Goal: Information Seeking & Learning: Learn about a topic

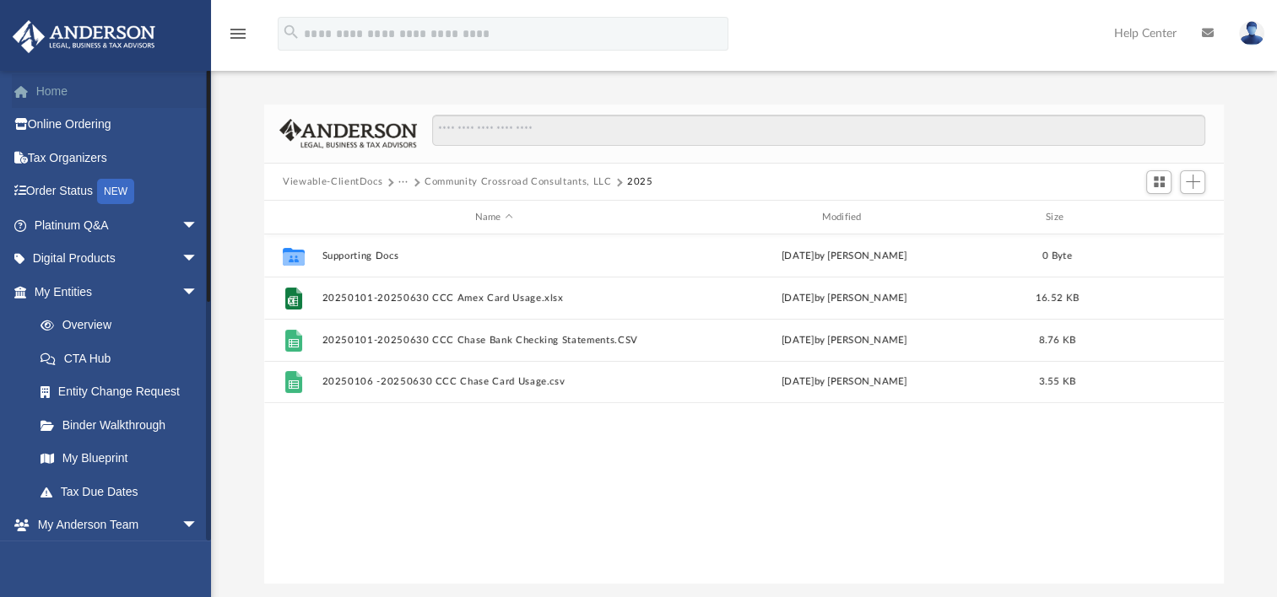
click at [62, 93] on link "Home" at bounding box center [118, 91] width 212 height 34
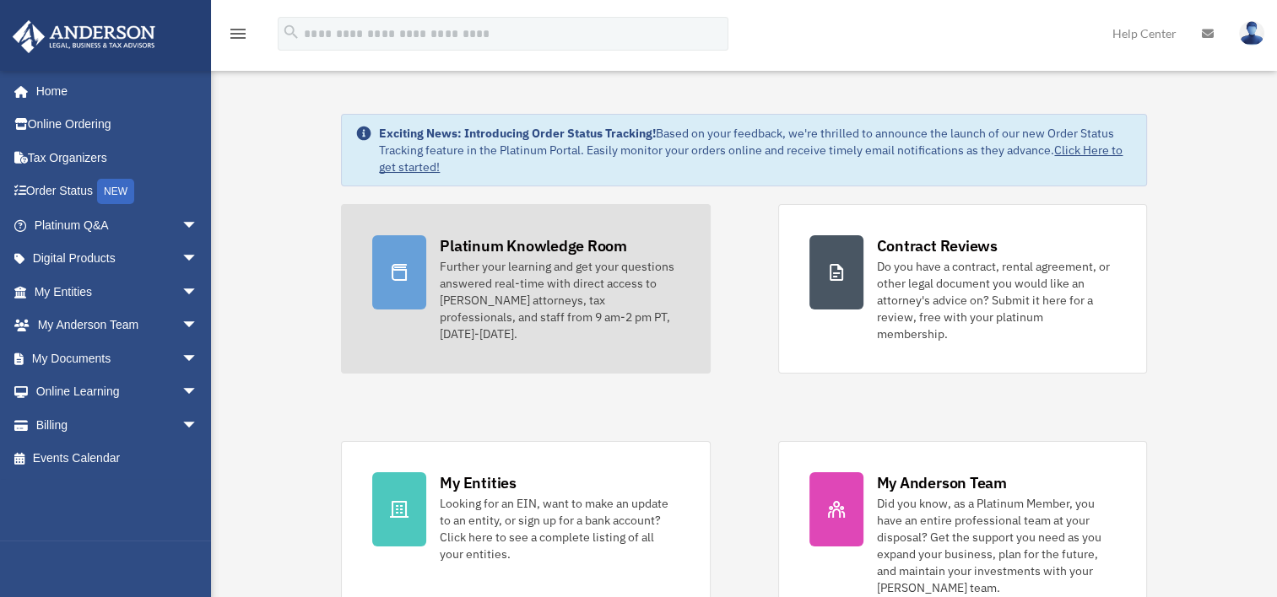
click at [489, 245] on div "Platinum Knowledge Room" at bounding box center [533, 245] width 187 height 21
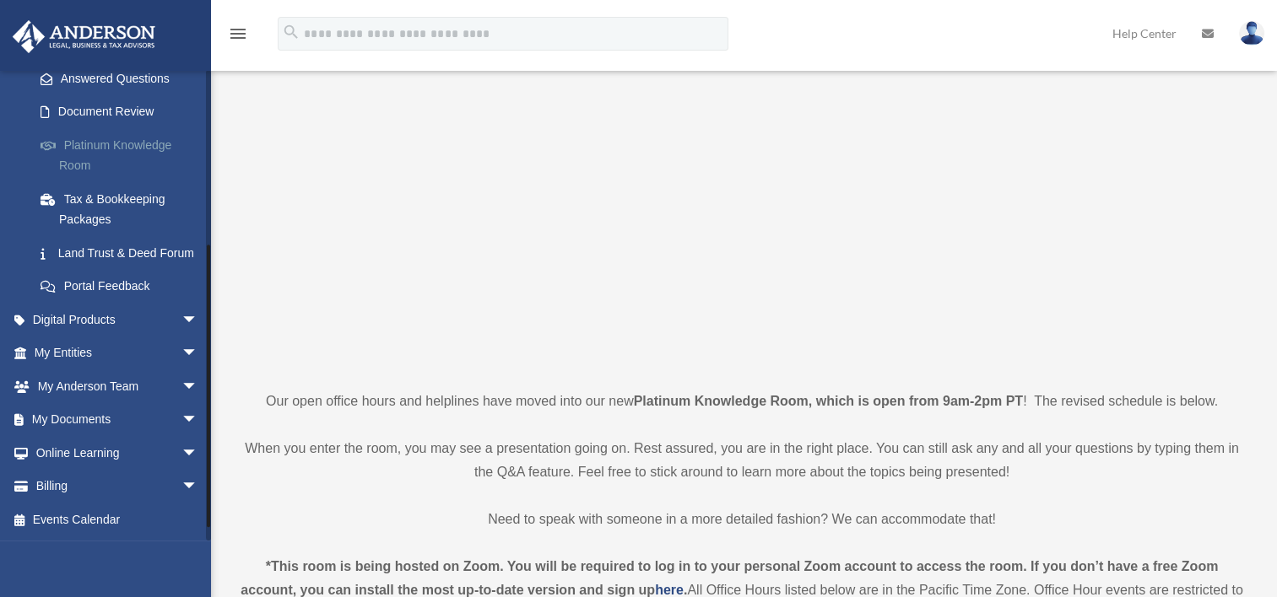
scroll to position [300, 0]
click at [95, 419] on link "My Documents arrow_drop_down" at bounding box center [118, 420] width 212 height 34
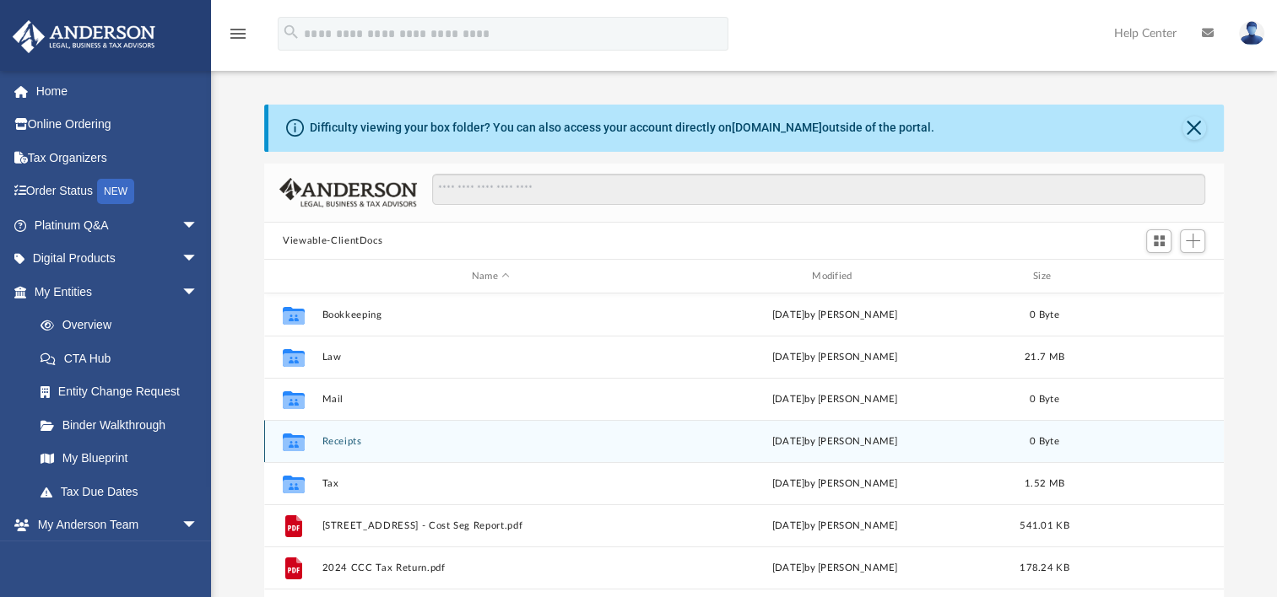
scroll to position [84, 0]
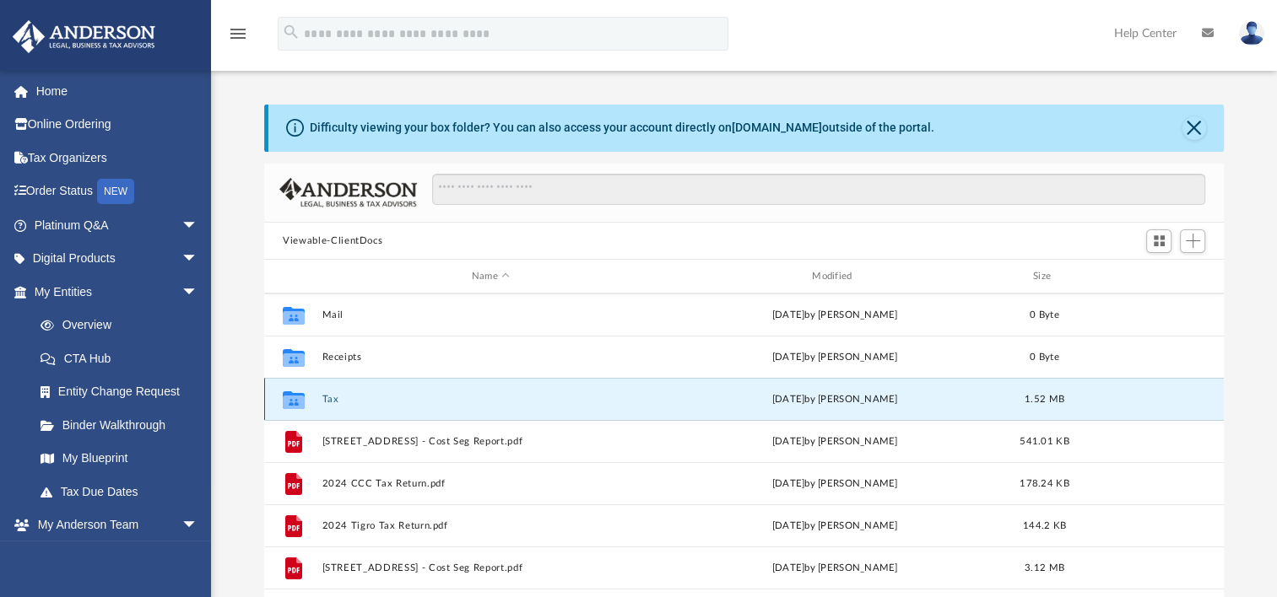
click at [326, 397] on button "Tax" at bounding box center [490, 399] width 337 height 11
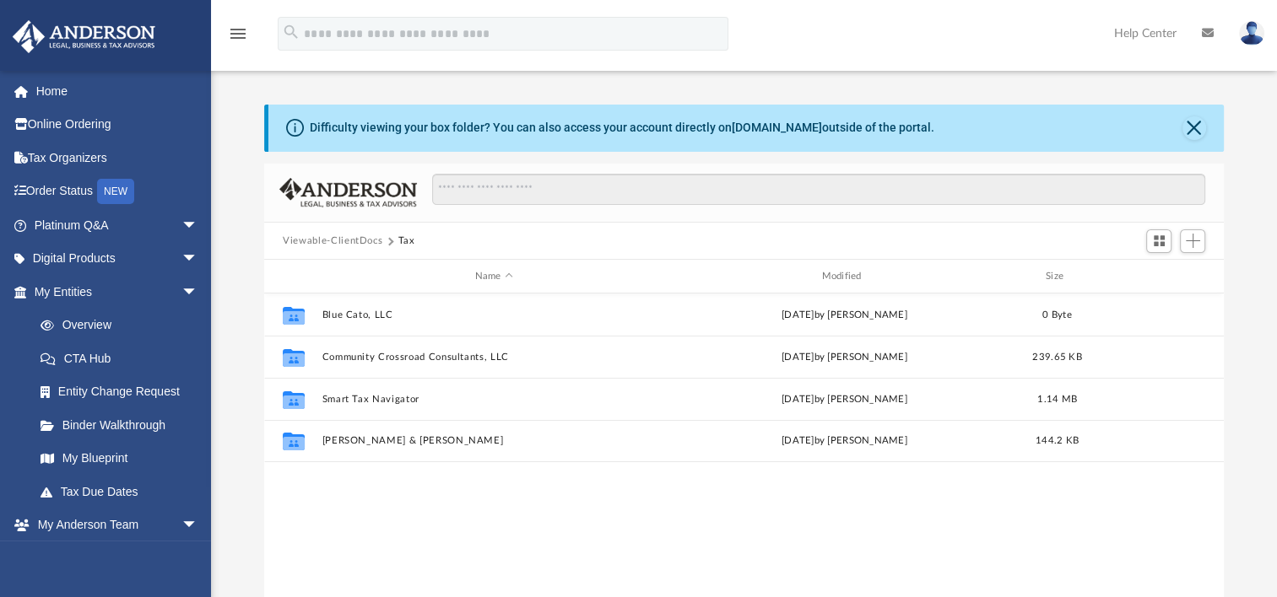
scroll to position [0, 0]
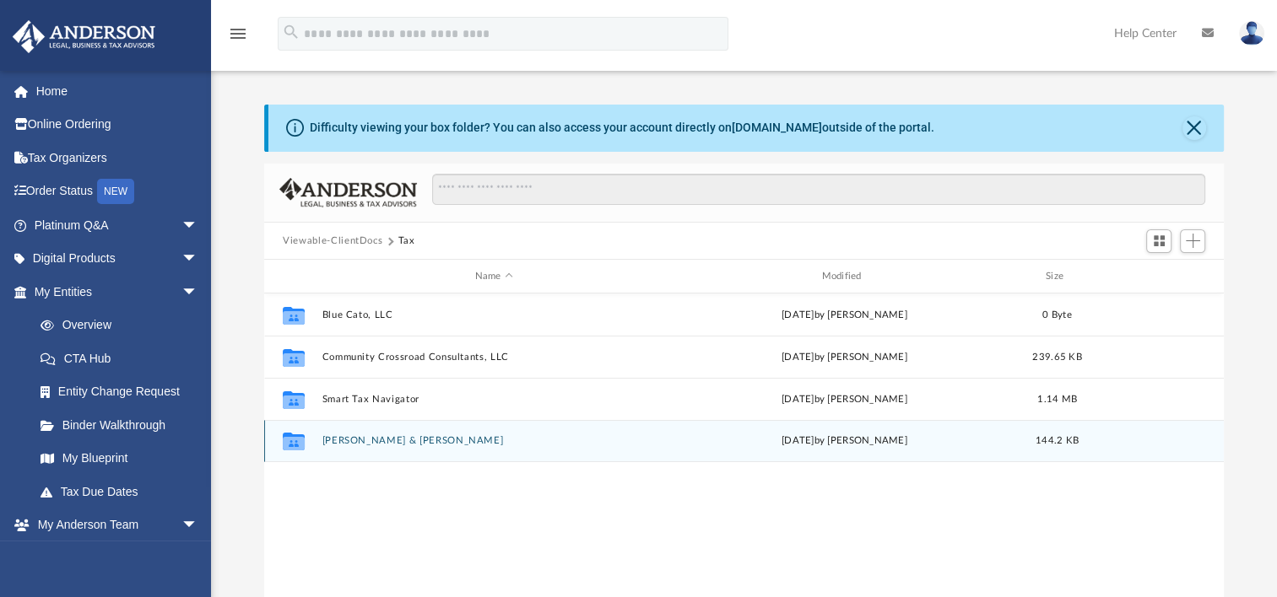
click at [376, 437] on button "Tigro, Robert & Linda" at bounding box center [493, 440] width 343 height 11
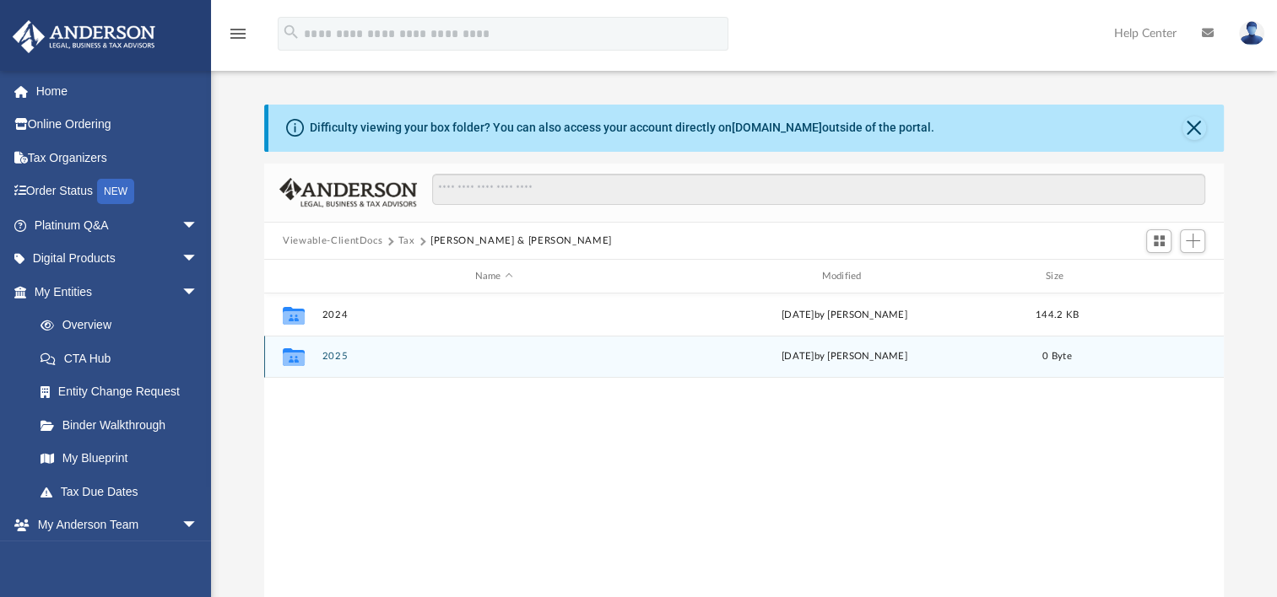
click at [331, 359] on button "2025" at bounding box center [493, 356] width 343 height 11
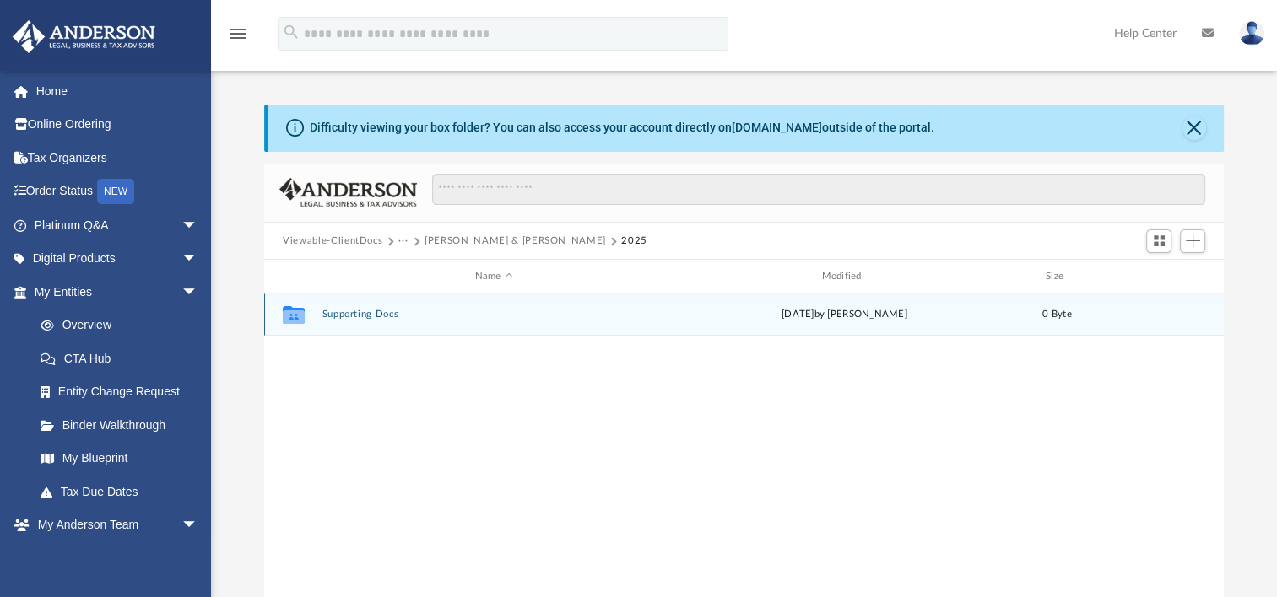
click at [350, 314] on button "Supporting Docs" at bounding box center [493, 314] width 343 height 11
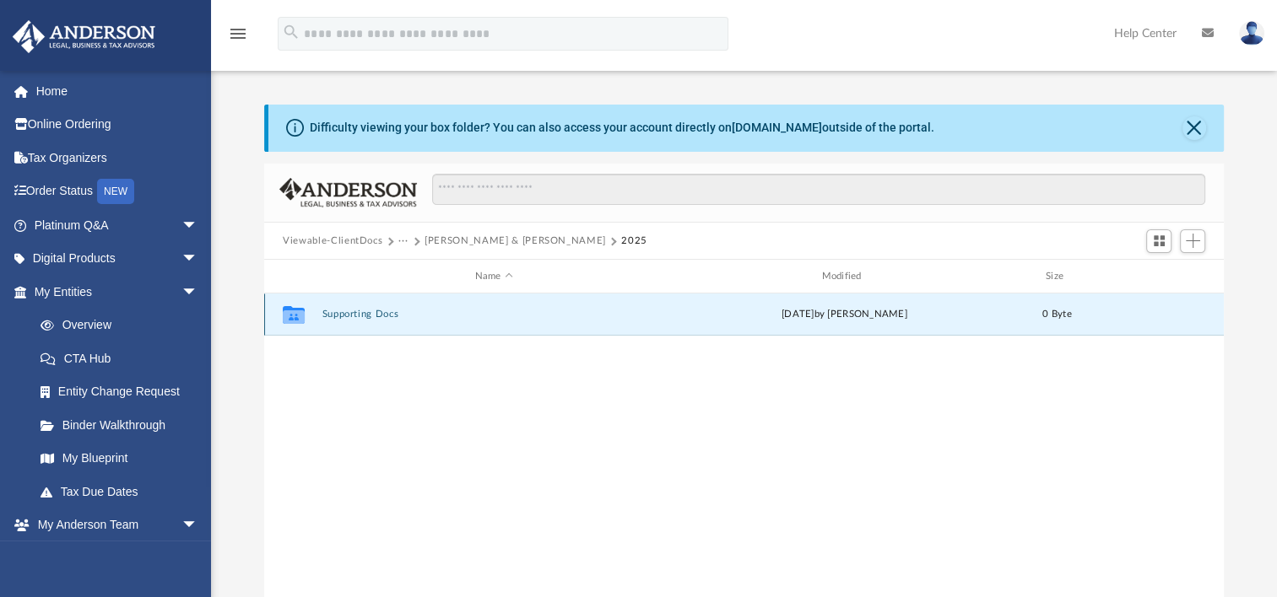
click at [350, 314] on button "Supporting Docs" at bounding box center [493, 314] width 343 height 11
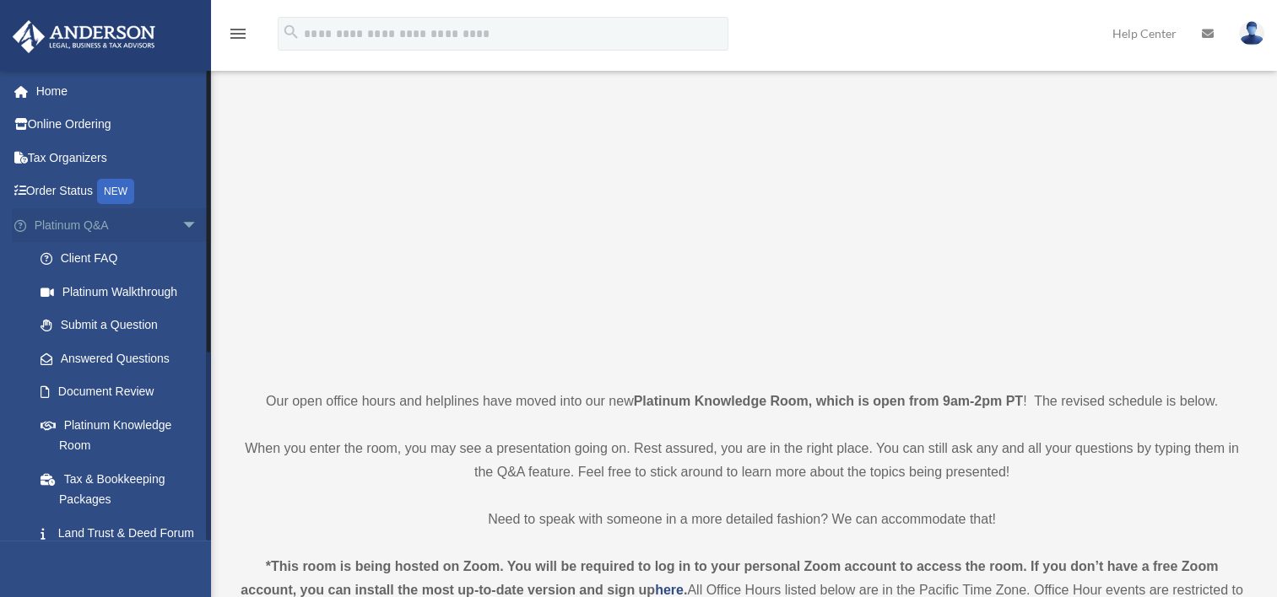
click at [183, 221] on span "arrow_drop_down" at bounding box center [198, 225] width 34 height 35
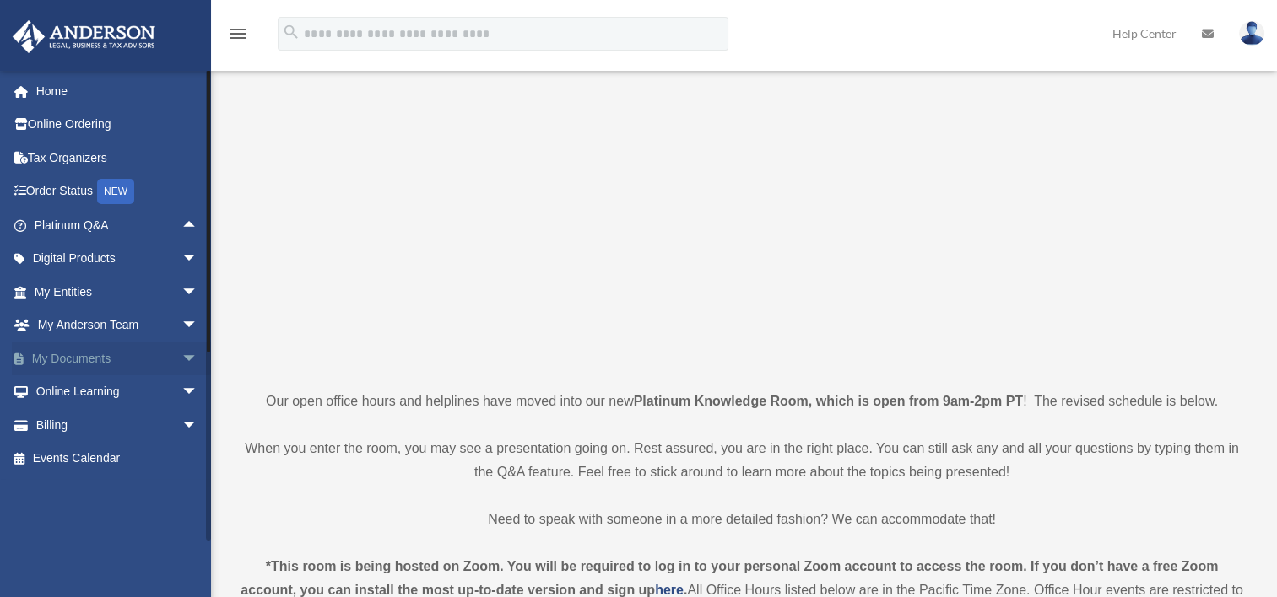
click at [79, 356] on link "My Documents arrow_drop_down" at bounding box center [118, 359] width 212 height 34
click at [181, 353] on span "arrow_drop_down" at bounding box center [198, 359] width 34 height 35
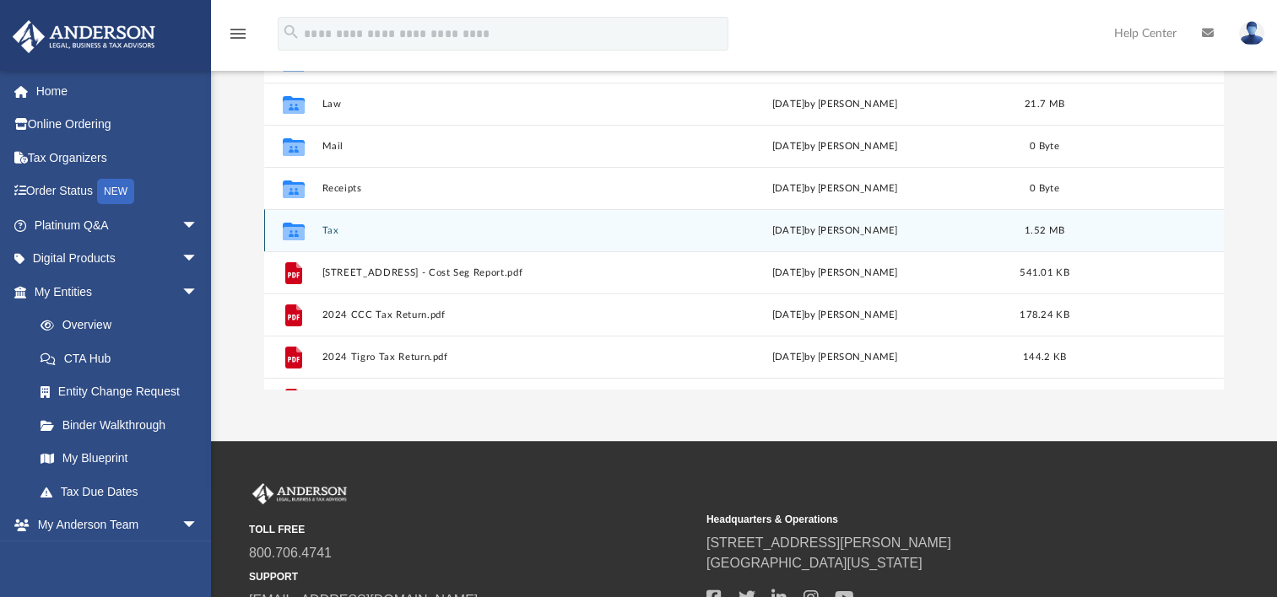
click at [332, 231] on button "Tax" at bounding box center [490, 230] width 337 height 11
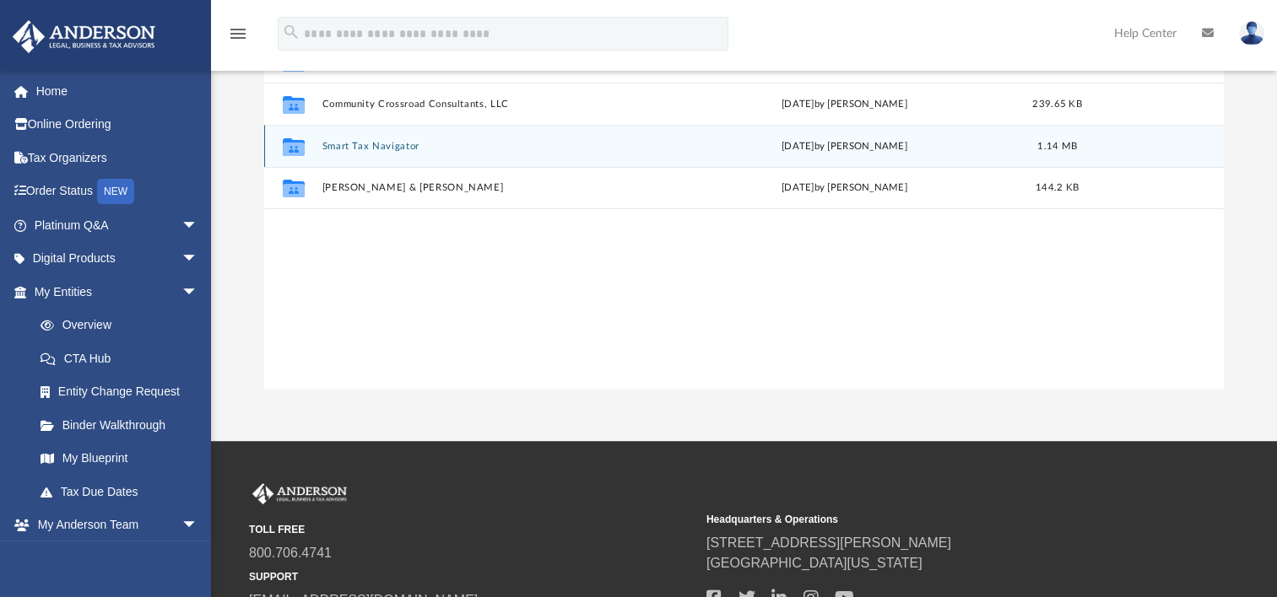
click at [386, 149] on button "Smart Tax Navigator" at bounding box center [493, 146] width 343 height 11
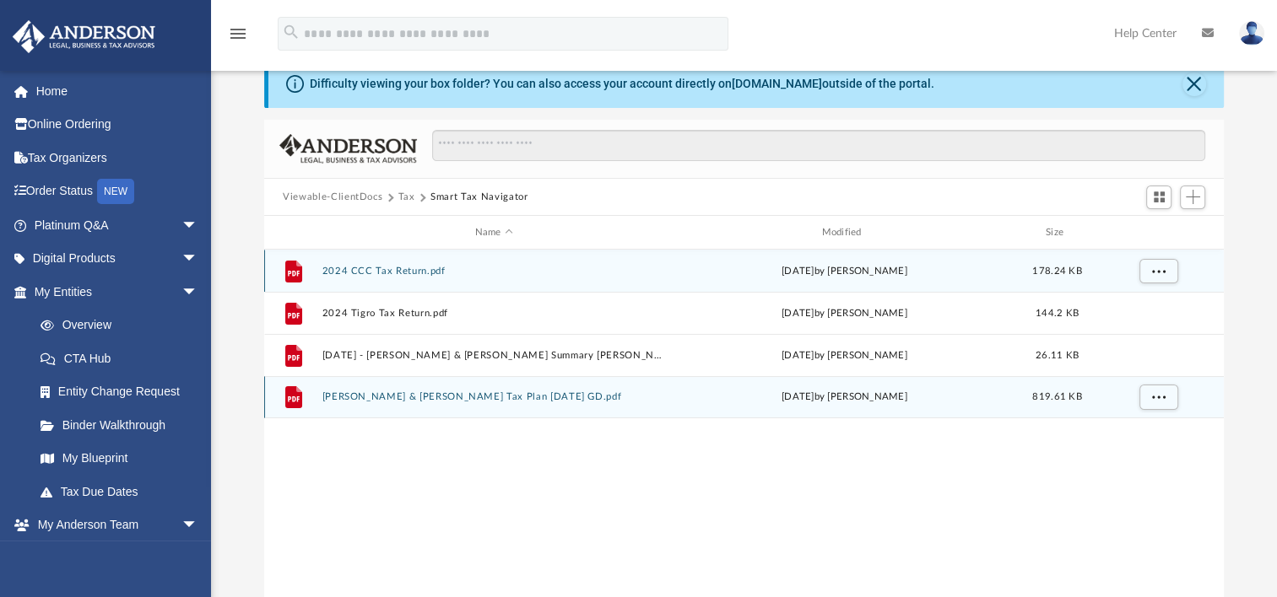
scroll to position [84, 0]
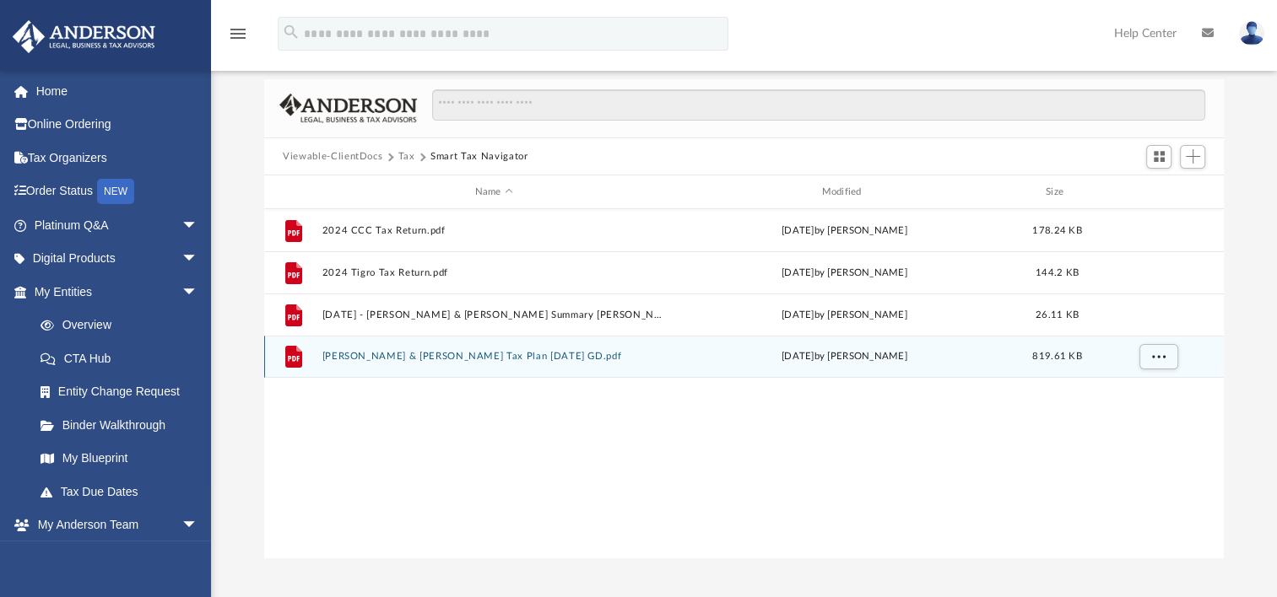
click at [527, 354] on button "[PERSON_NAME] & [PERSON_NAME] Tax Plan [DATE] GD.pdf" at bounding box center [493, 356] width 343 height 11
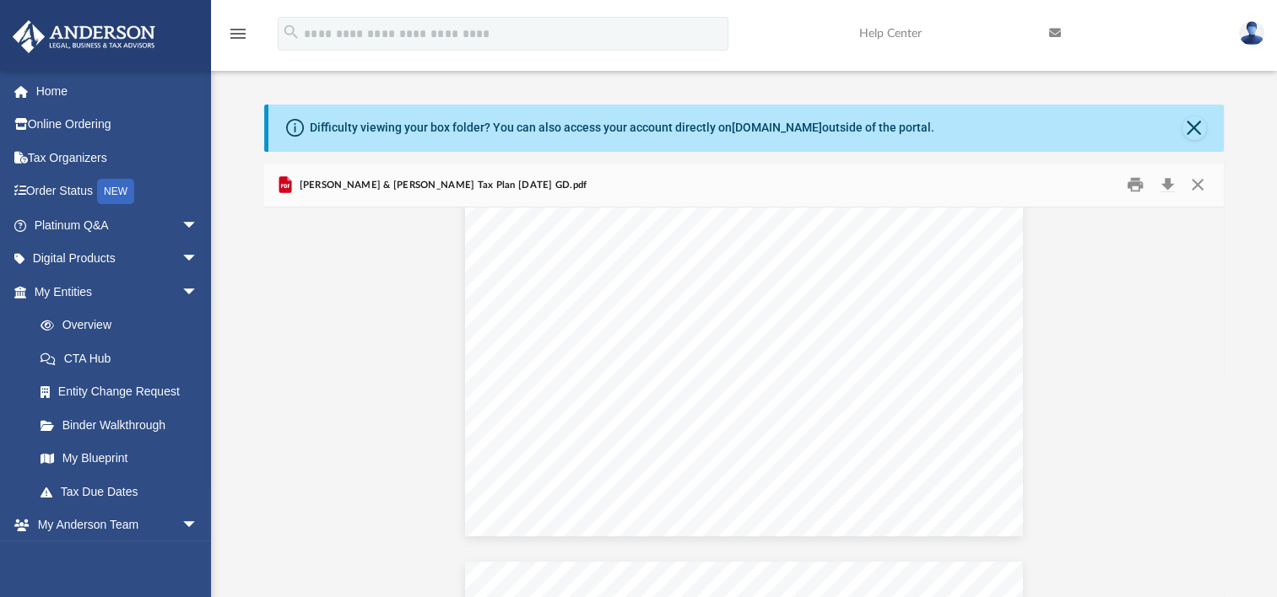
scroll to position [1857, 0]
click at [859, 424] on div "Tax Savings Recommendations Here are your estimated tax savings presented at th…" at bounding box center [744, 405] width 558 height 431
click at [851, 430] on div "Strategy 2025 Captive Insurance Step 1: Calculate deduction Captive insurance p…" at bounding box center [744, 429] width 558 height 431
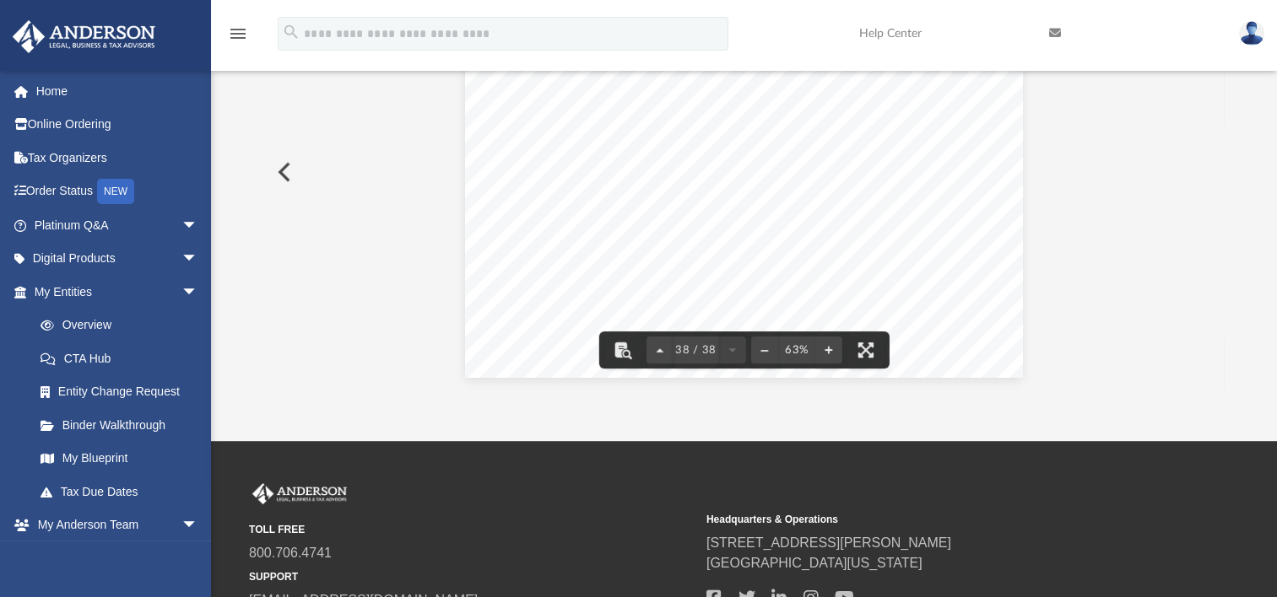
scroll to position [338, 0]
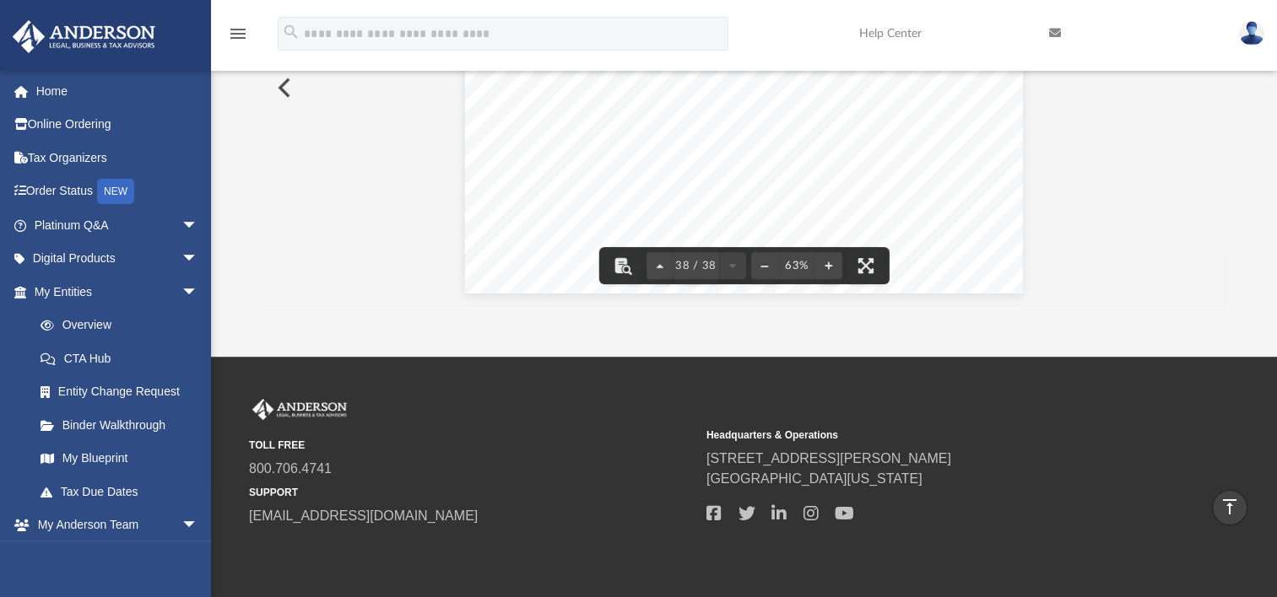
click at [1004, 235] on div "Important Information This Presentation, including all associated materials (co…" at bounding box center [744, 77] width 558 height 431
click at [921, 203] on div "Important Information This Presentation, including all associated materials (co…" at bounding box center [744, 77] width 558 height 431
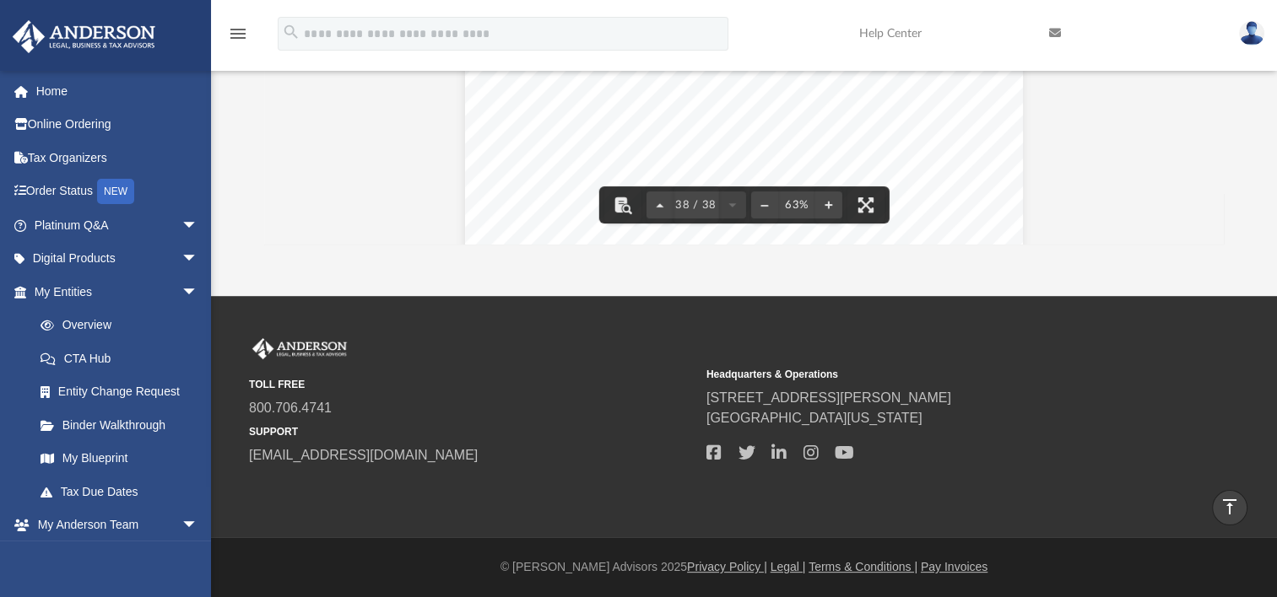
scroll to position [16912, 0]
click at [732, 203] on button "File preview" at bounding box center [732, 204] width 27 height 37
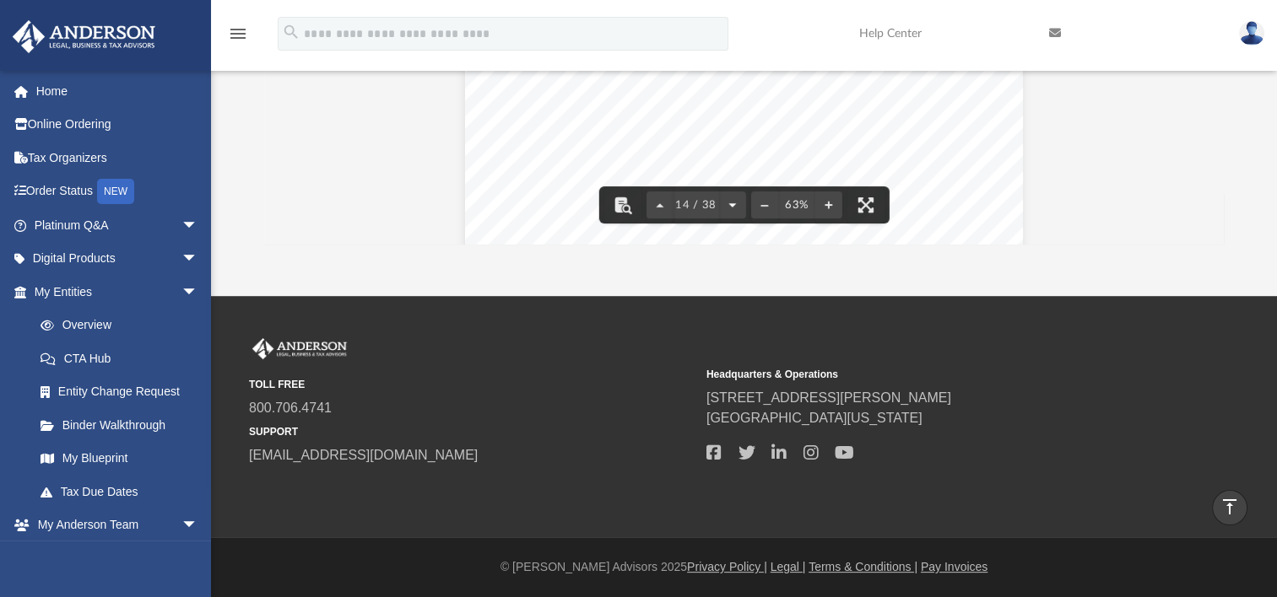
click at [732, 203] on button "File preview" at bounding box center [732, 204] width 27 height 37
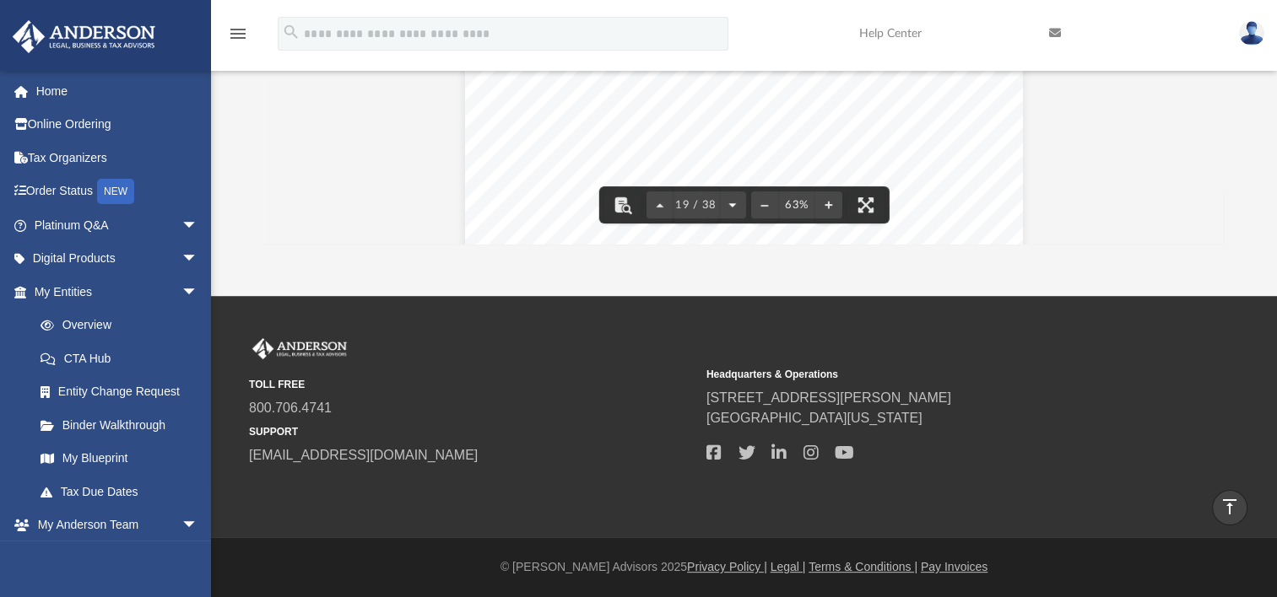
click at [732, 203] on button "File preview" at bounding box center [732, 204] width 27 height 37
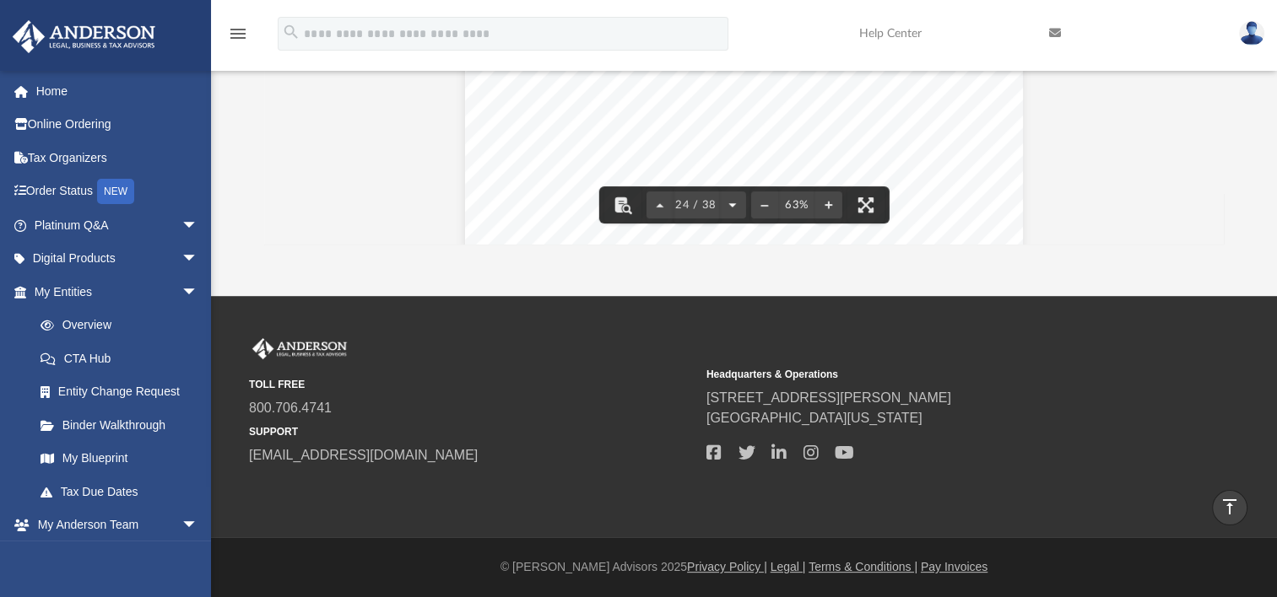
click at [732, 203] on button "File preview" at bounding box center [732, 204] width 27 height 37
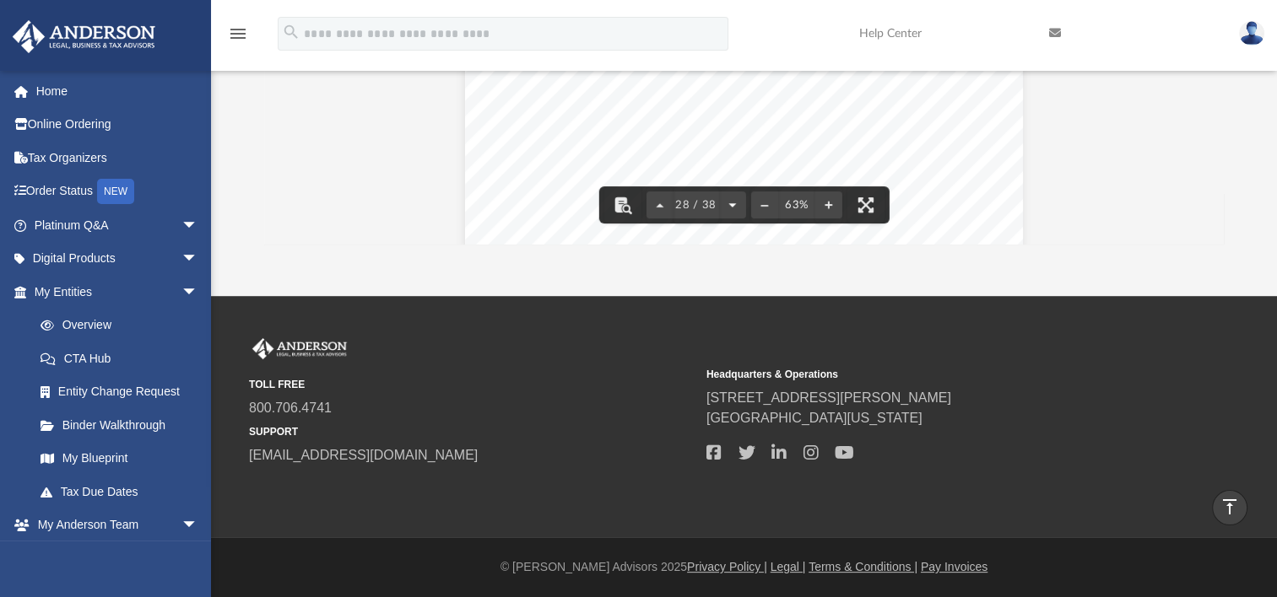
click at [732, 203] on button "File preview" at bounding box center [732, 204] width 27 height 37
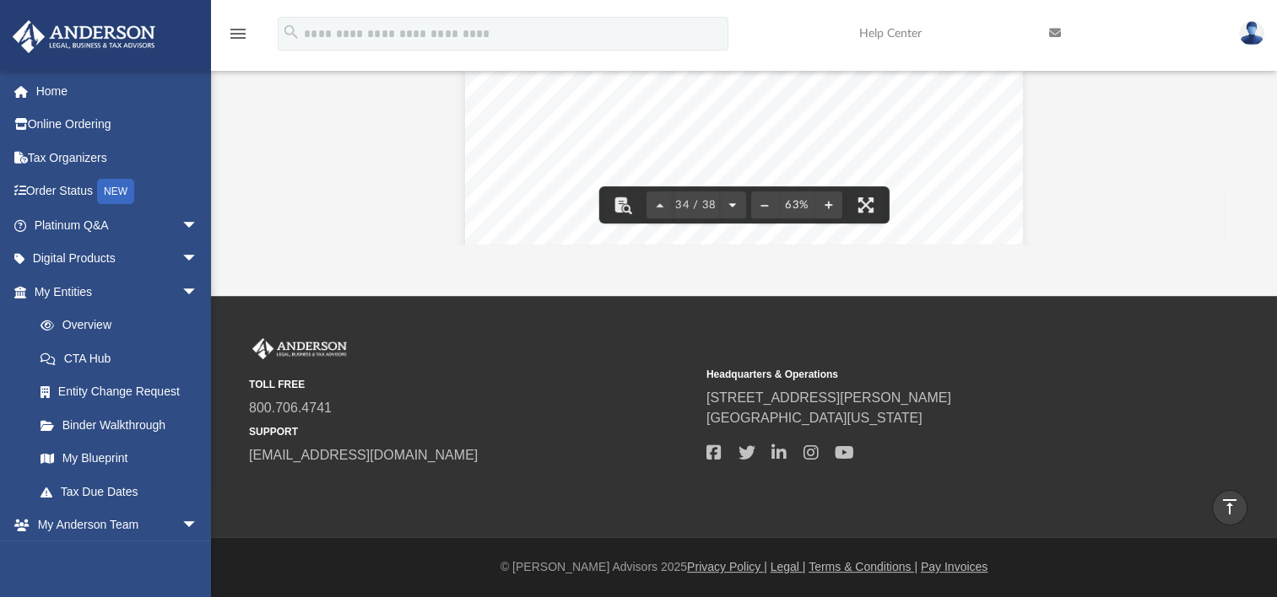
click at [732, 203] on button "File preview" at bounding box center [732, 204] width 27 height 37
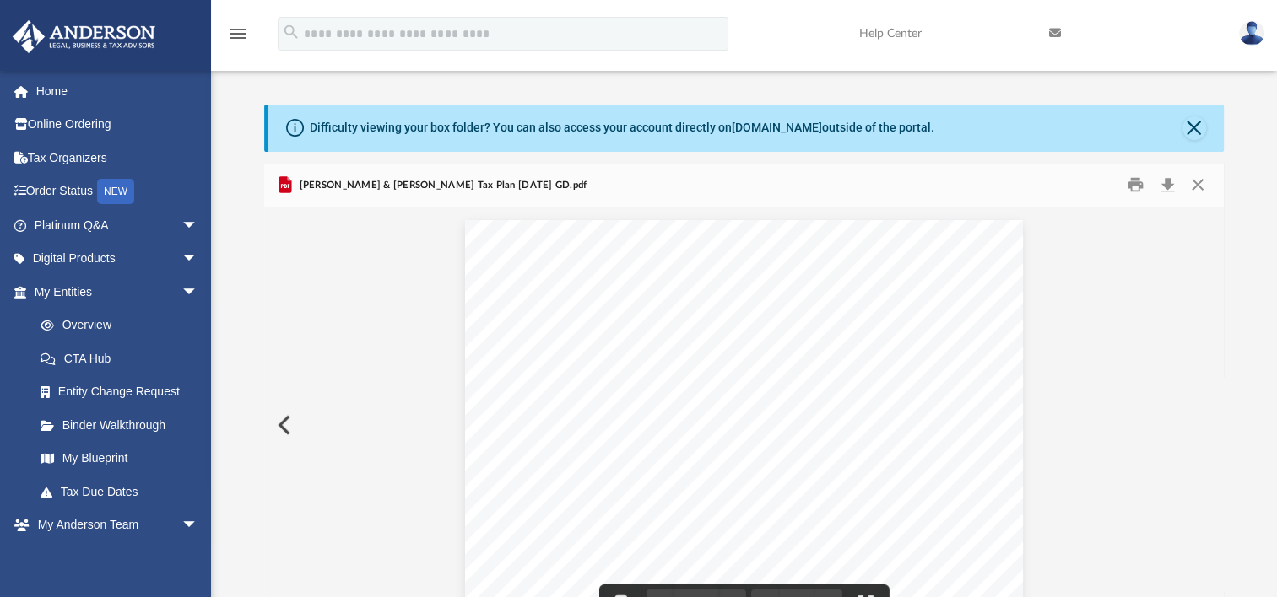
drag, startPoint x: 776, startPoint y: 392, endPoint x: 700, endPoint y: 403, distance: 76.9
click at [700, 403] on div "Strategy Administrative Office Home Office Home Purchase Price + Improvements 2…" at bounding box center [744, 435] width 558 height 431
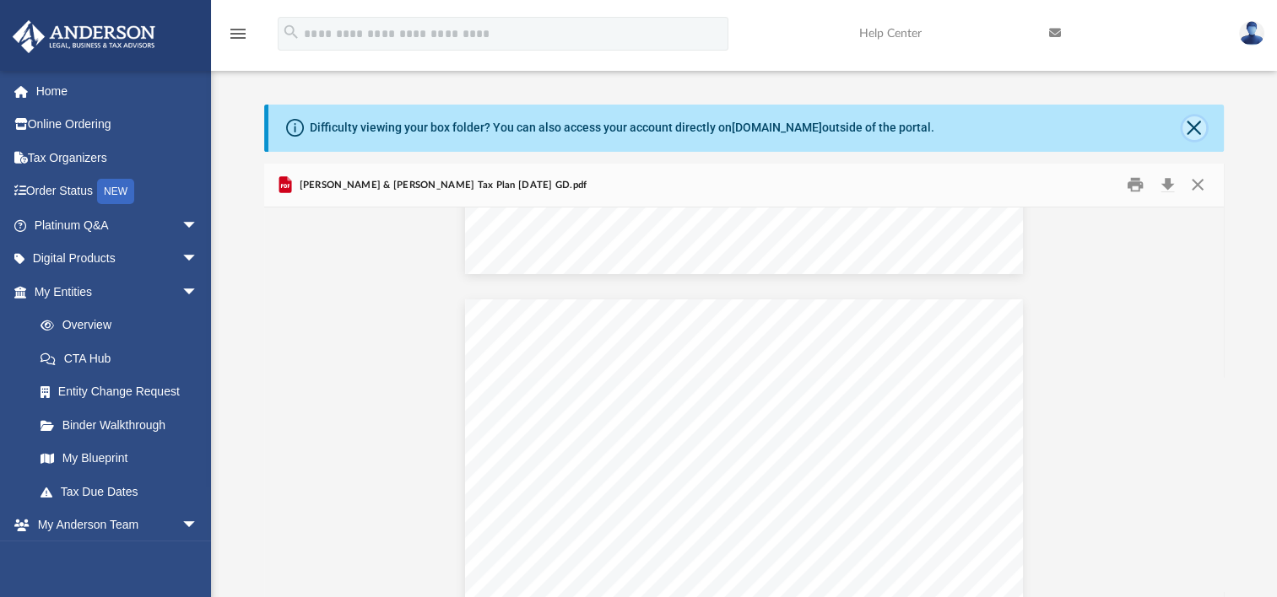
click at [1195, 122] on button "Close" at bounding box center [1194, 128] width 24 height 24
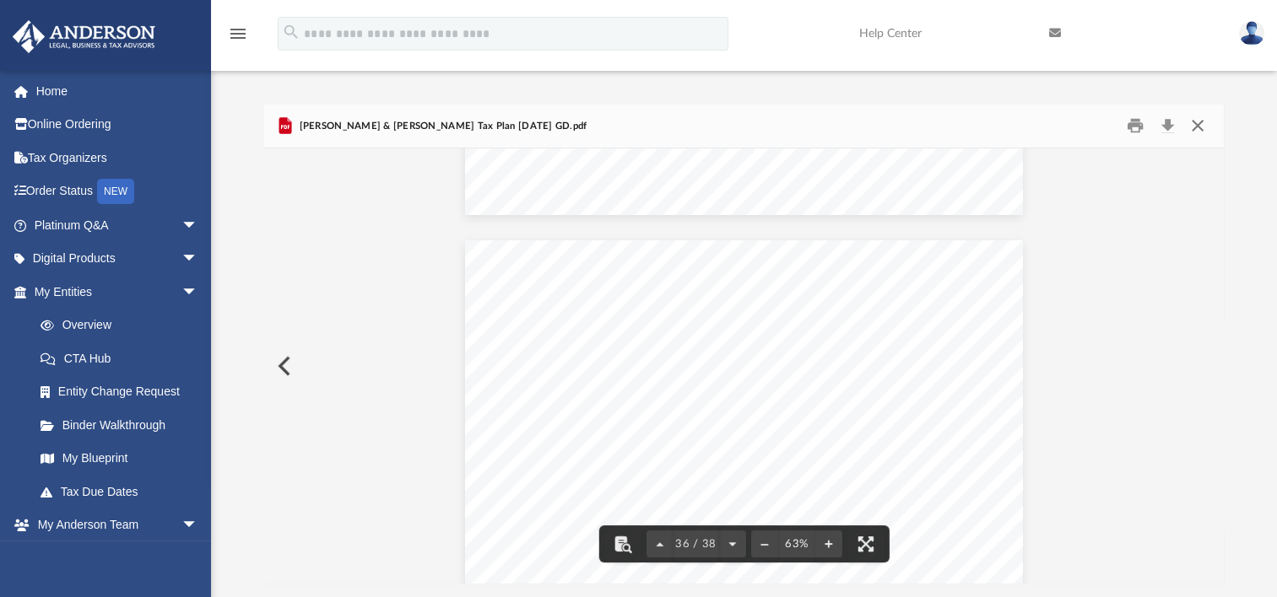
click at [1193, 124] on button "Close" at bounding box center [1196, 126] width 30 height 26
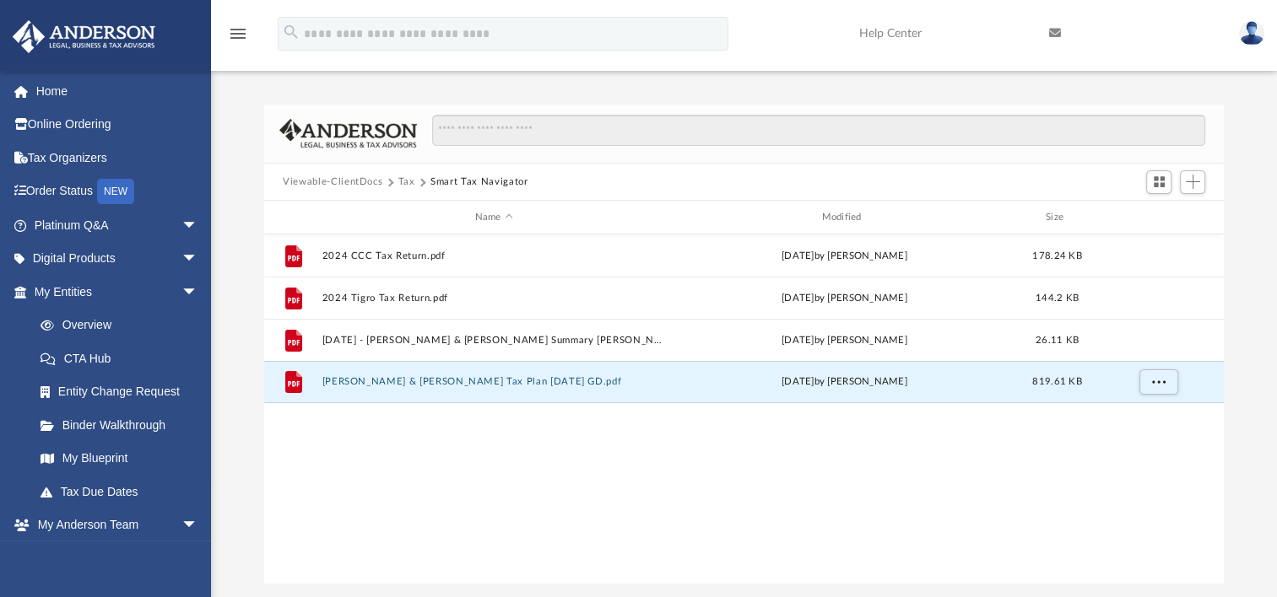
click at [403, 182] on button "Tax" at bounding box center [406, 182] width 17 height 15
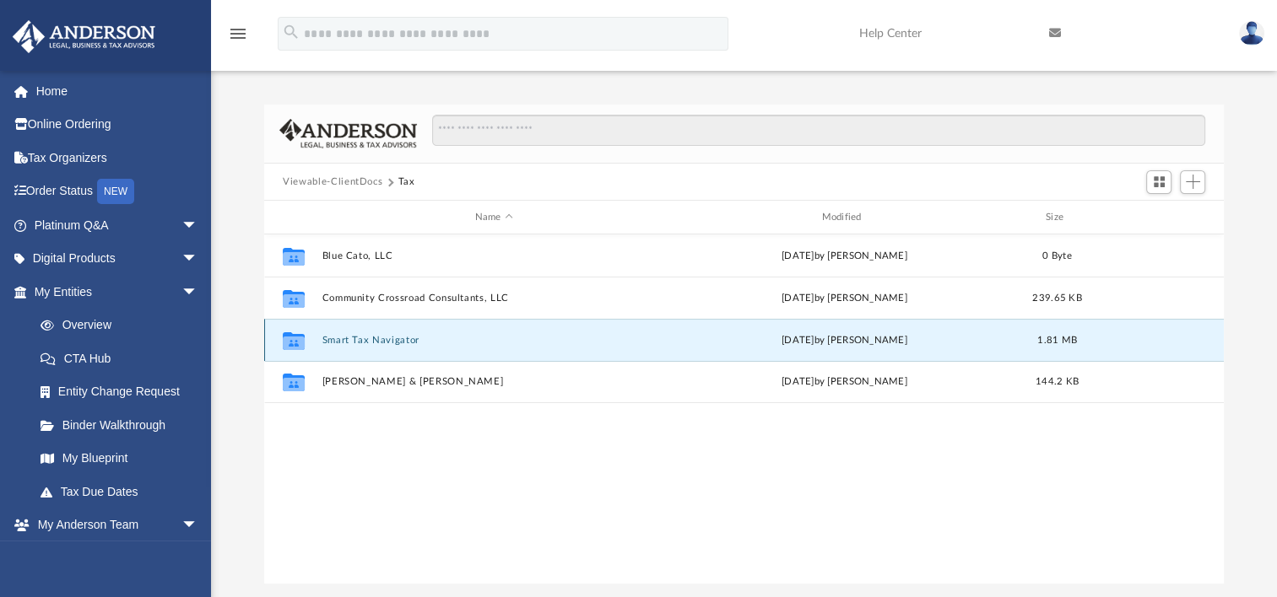
click at [394, 339] on button "Smart Tax Navigator" at bounding box center [493, 340] width 343 height 11
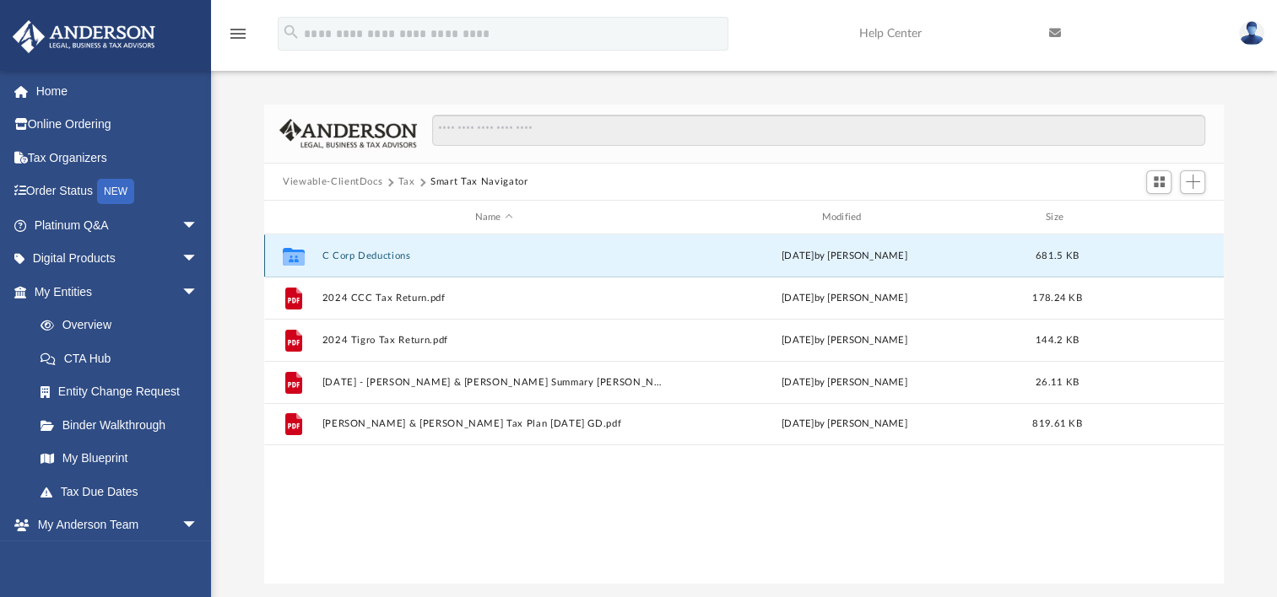
click at [365, 255] on button "C Corp Deductions" at bounding box center [493, 256] width 343 height 11
